Goal: Task Accomplishment & Management: Manage account settings

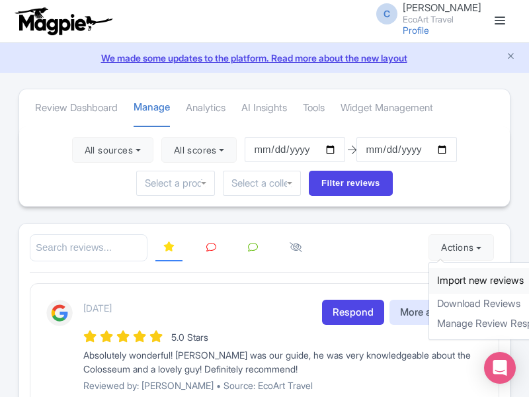
click at [447, 281] on link "Import new reviews" at bounding box center [506, 281] width 155 height 26
